Goal: Download file/media

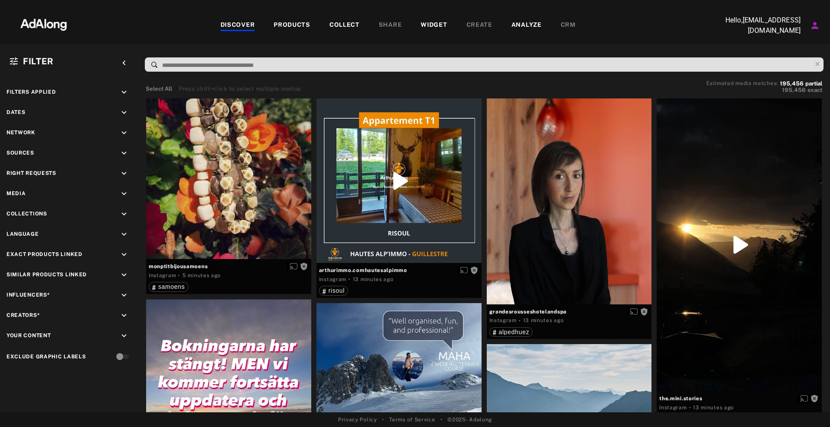
click at [345, 25] on div "COLLECT" at bounding box center [344, 25] width 30 height 10
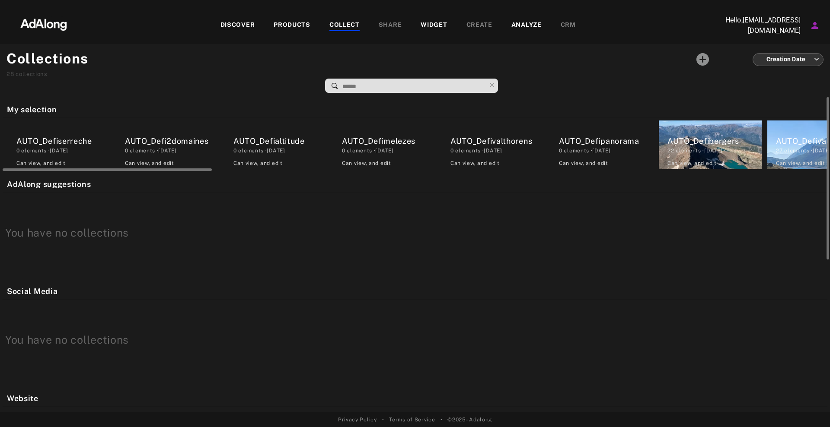
click at [57, 135] on div "AUTO_Defiserreche" at bounding box center [63, 141] width 94 height 12
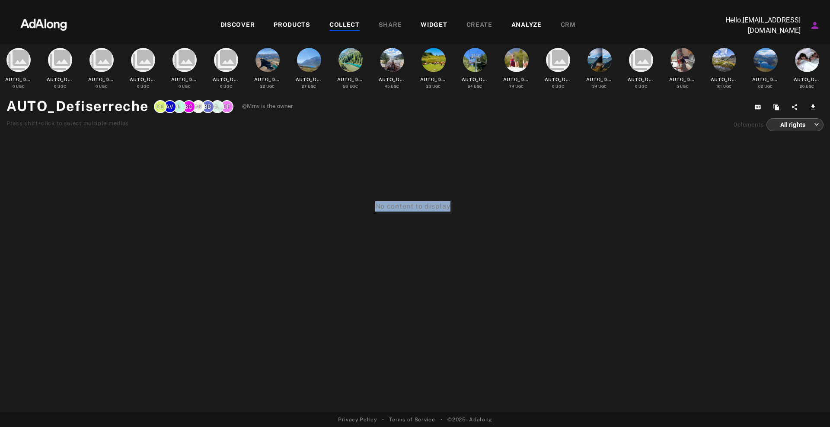
drag, startPoint x: 127, startPoint y: 160, endPoint x: 512, endPoint y: 171, distance: 384.7
click at [512, 171] on div "No content to display" at bounding box center [412, 174] width 825 height 75
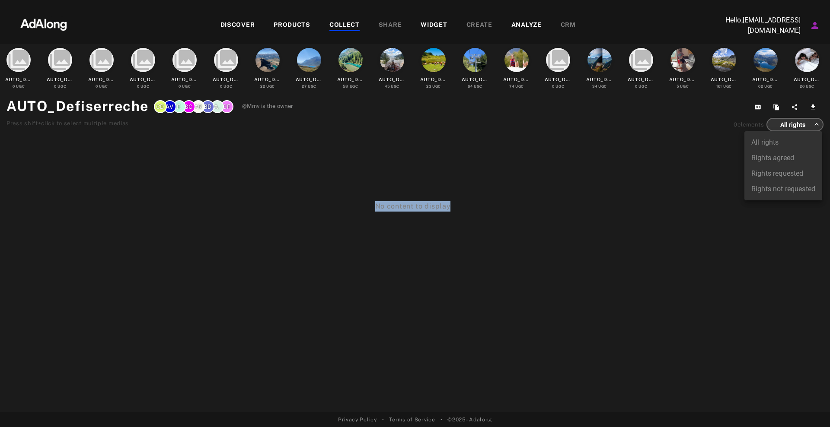
click at [816, 127] on body "DISCOVER PRODUCTS COLLECT SHARE WIDGET CREATE ANALYZE CRM Hello, [EMAIL_ADDRESS…" at bounding box center [415, 213] width 830 height 427
click at [737, 141] on div at bounding box center [415, 213] width 830 height 427
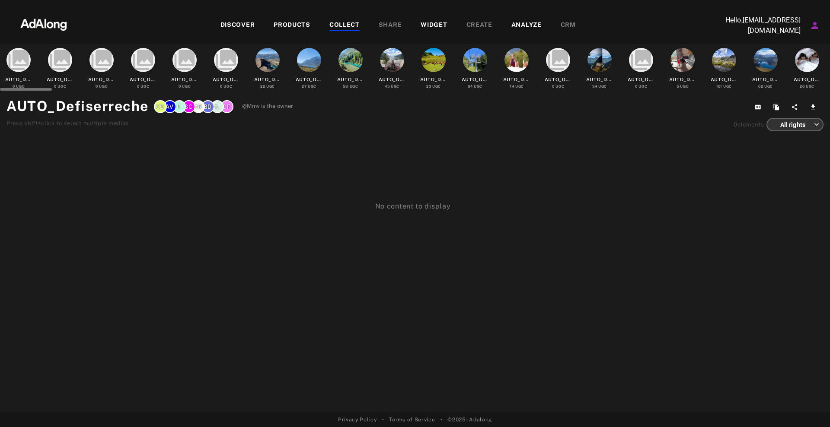
click at [299, 67] on div at bounding box center [309, 60] width 24 height 24
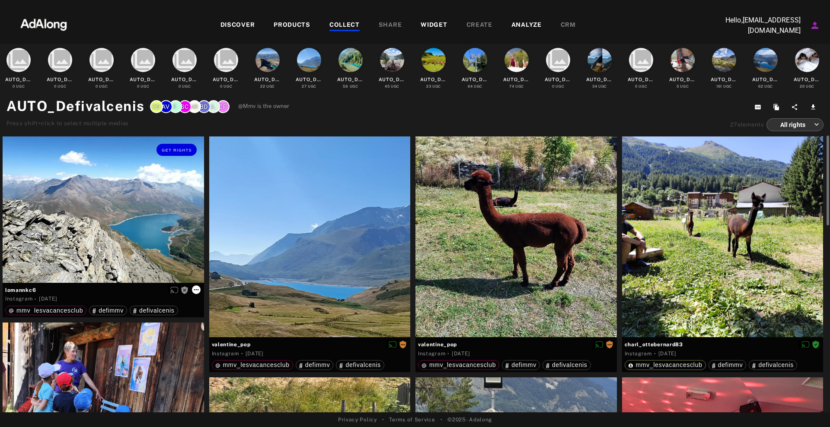
click at [193, 289] on icon at bounding box center [196, 289] width 7 height 7
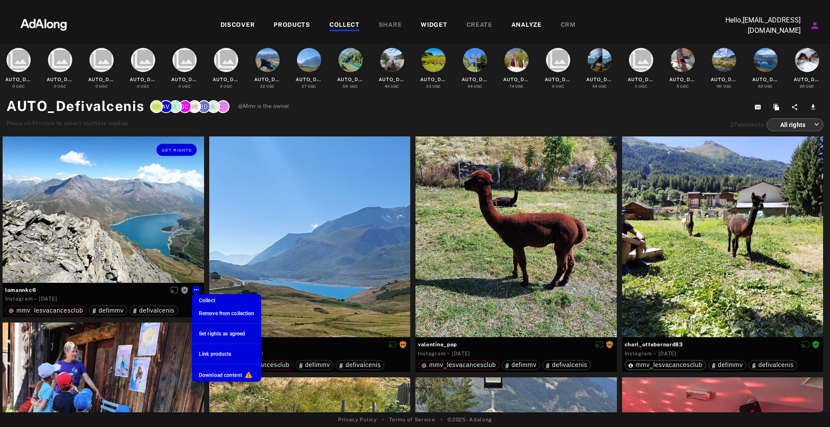
click at [191, 243] on div at bounding box center [415, 213] width 830 height 427
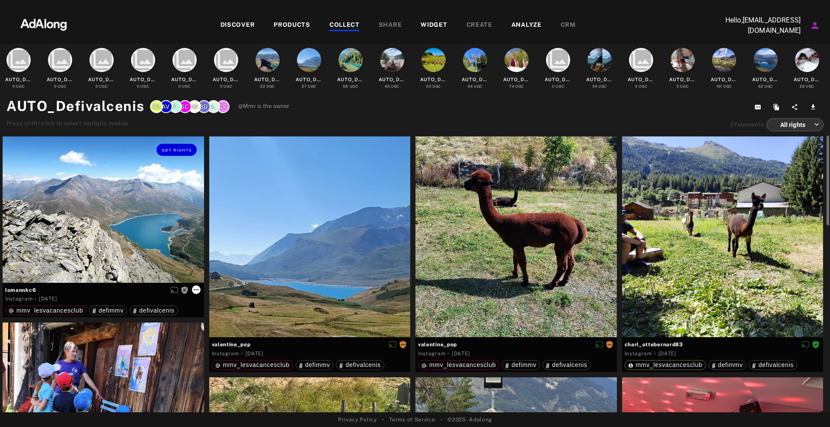
click at [198, 289] on icon at bounding box center [196, 289] width 7 height 7
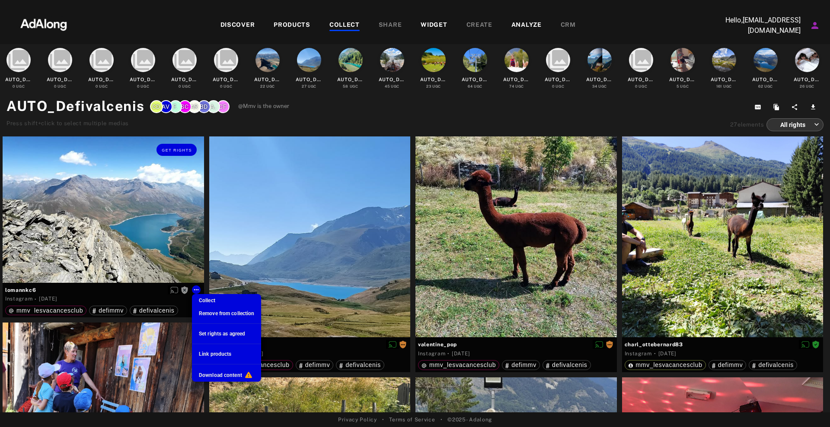
click at [228, 375] on span "Download content" at bounding box center [220, 375] width 43 height 6
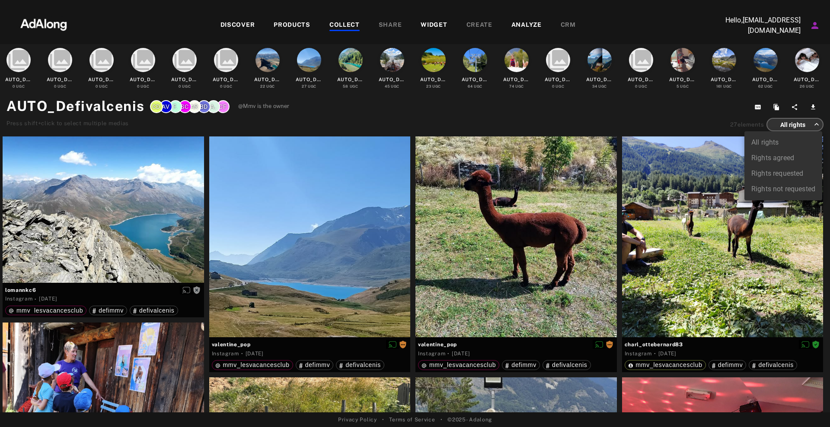
click at [793, 125] on body "DISCOVER PRODUCTS COLLECT SHARE WIDGET CREATE ANALYZE CRM Hello, [EMAIL_ADDRESS…" at bounding box center [415, 213] width 830 height 427
click at [793, 125] on div at bounding box center [415, 213] width 830 height 427
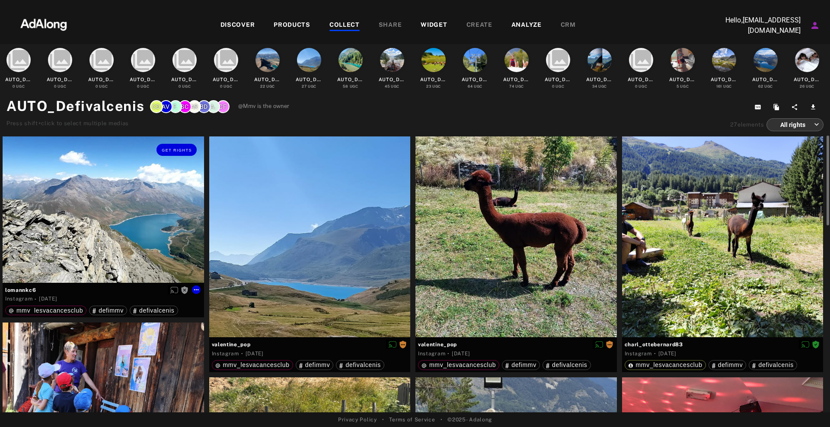
drag, startPoint x: 76, startPoint y: 295, endPoint x: 37, endPoint y: 297, distance: 39.4
click at [37, 297] on div "Instagram · [DATE]" at bounding box center [103, 299] width 196 height 9
click at [40, 300] on time "[DATE]" at bounding box center [48, 299] width 18 height 6
drag, startPoint x: 35, startPoint y: 297, endPoint x: 85, endPoint y: 298, distance: 49.7
click at [85, 298] on div "Instagram · [DATE]" at bounding box center [103, 299] width 196 height 9
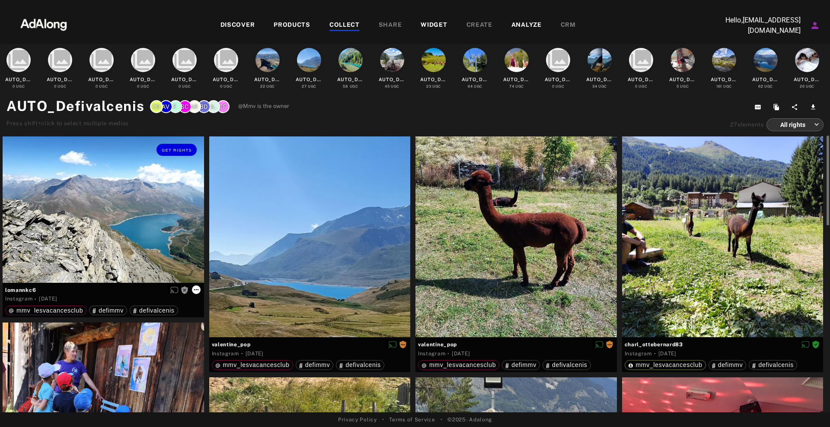
click at [197, 290] on icon at bounding box center [196, 289] width 7 height 7
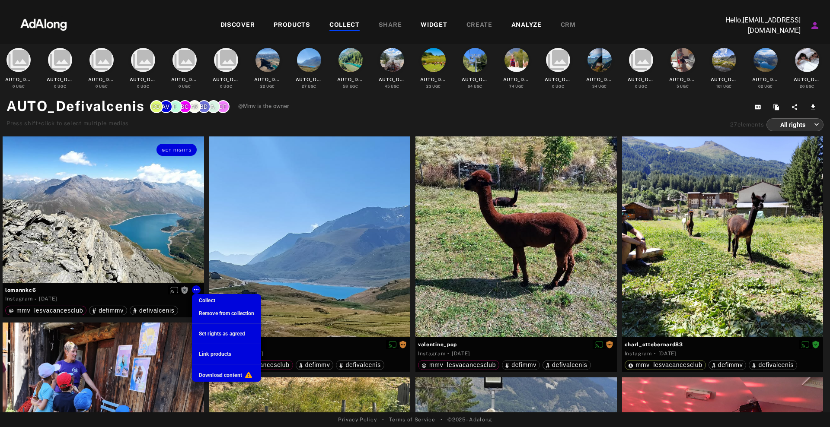
click at [362, 119] on div at bounding box center [415, 213] width 830 height 427
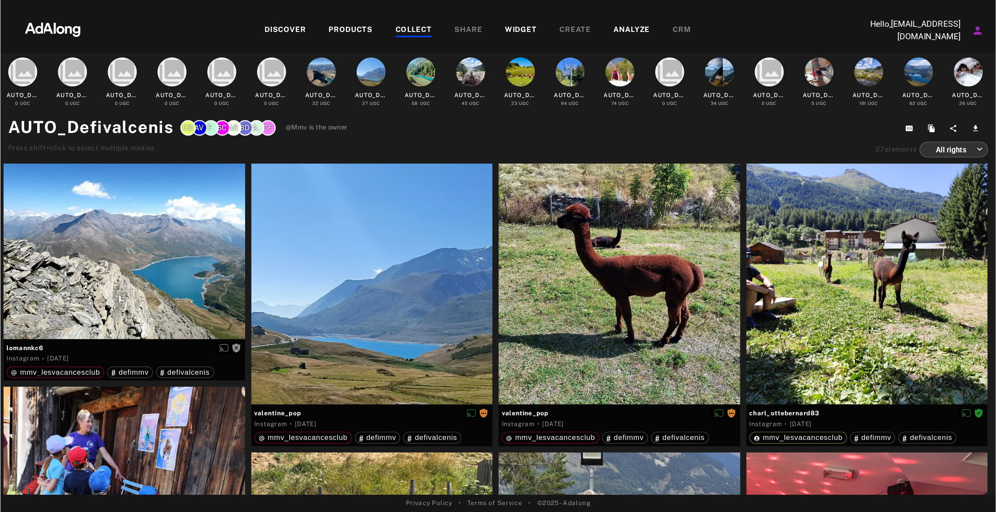
scroll to position [0, 332]
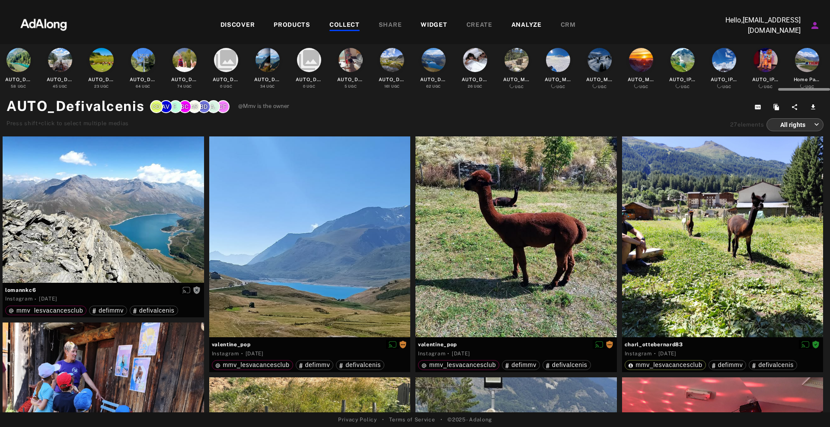
click at [581, 87] on div at bounding box center [415, 88] width 830 height 6
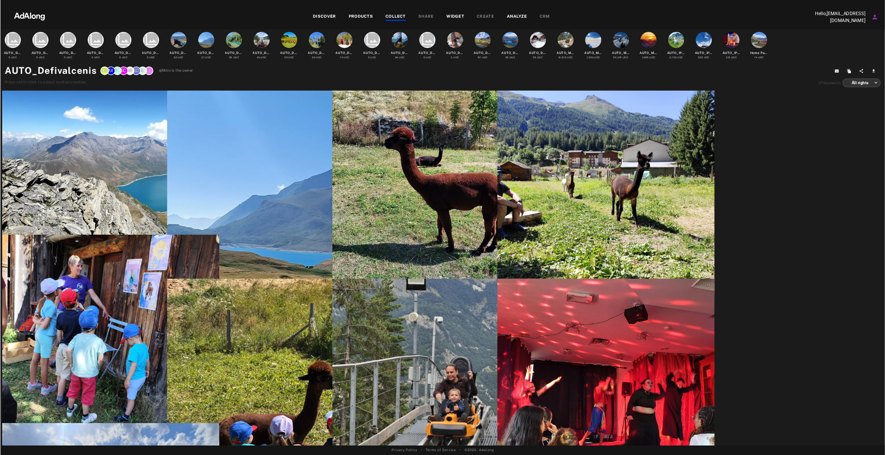
scroll to position [0, 0]
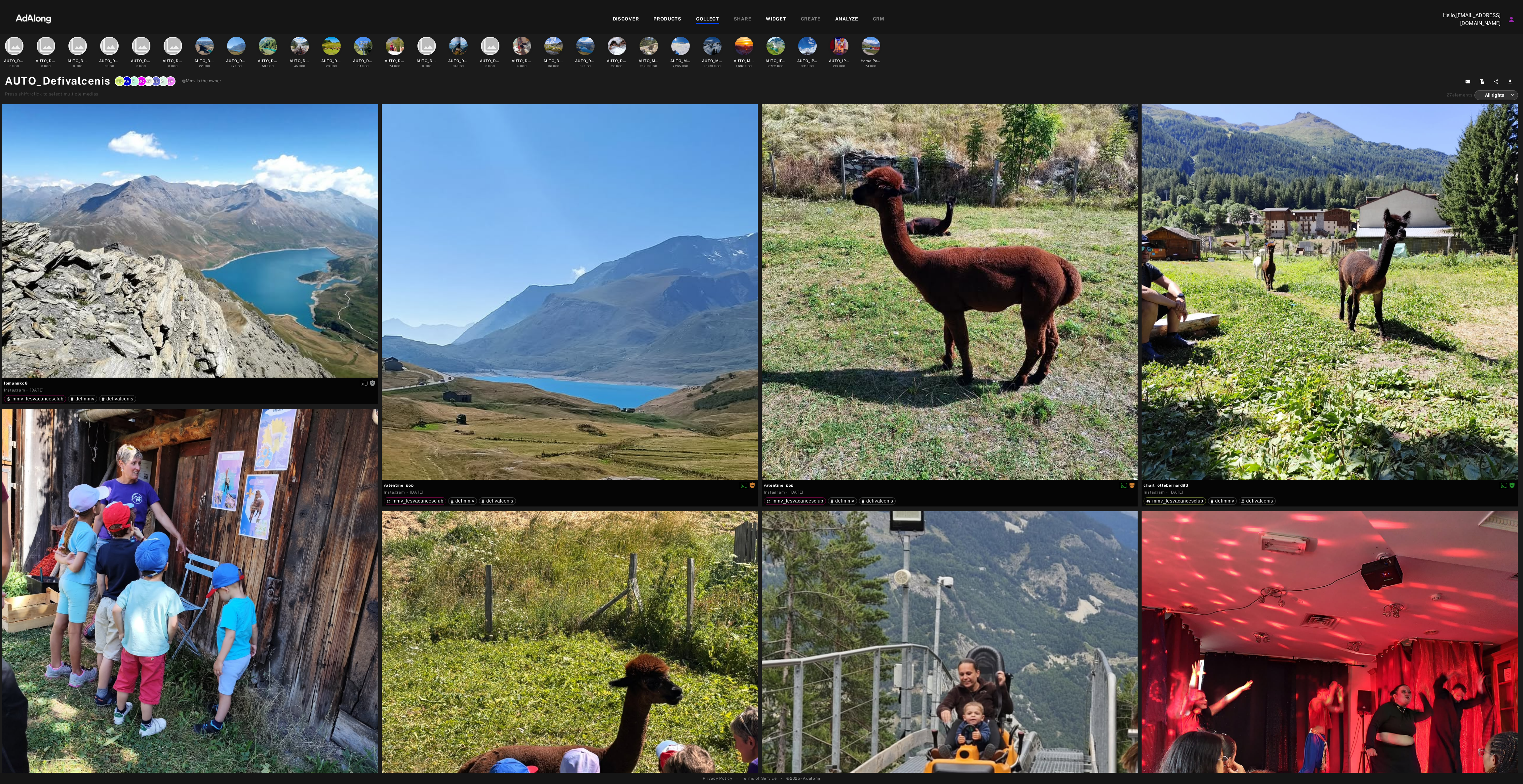
drag, startPoint x: 626, startPoint y: 2, endPoint x: 954, endPoint y: 76, distance: 336.2
click at [634, 76] on div "AUTO_Defivalcenis CF A. BD AR SC F. AV CD @Mmv is the owner Press shift+click t…" at bounding box center [761, 86] width 1513 height 27
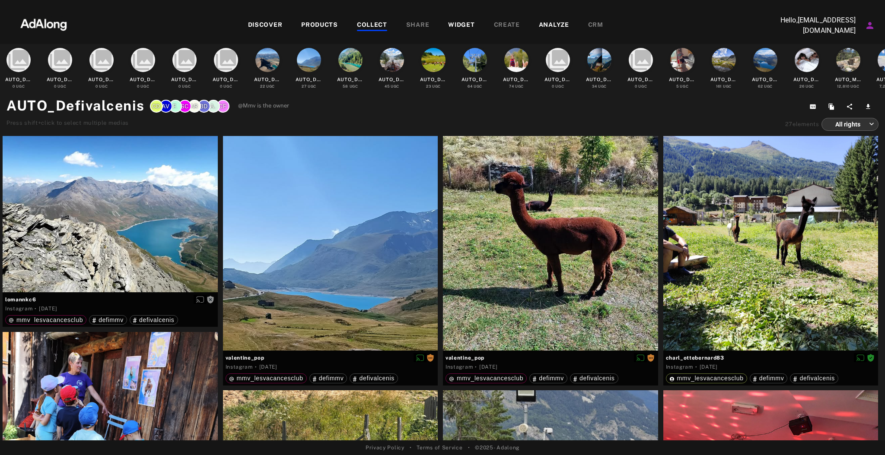
drag, startPoint x: 1941, startPoint y: 0, endPoint x: 550, endPoint y: 117, distance: 1395.8
click at [550, 117] on div "AUTO_Defivalcenis CF A. BD AR SC F. AV CD @Mmv is the owner Press shift+click t…" at bounding box center [442, 112] width 872 height 35
